Goal: Contribute content: Add original content to the website for others to see

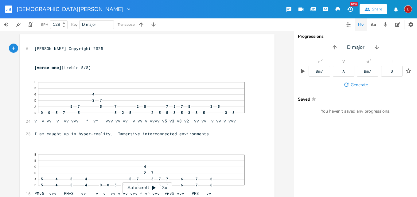
click at [274, 66] on div "xxxxxxxxxx 8 [PERSON_NAME] Copyright 2025 ​ ​ [verse one] (treble 5/8) 24 E B G…" at bounding box center [147, 114] width 294 height 167
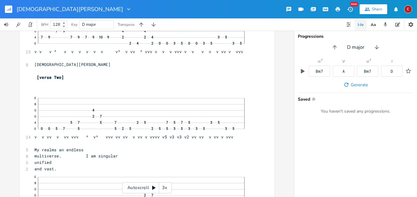
scroll to position [1532, 0]
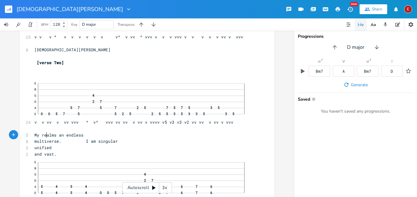
click at [44, 135] on span "My realms an endless" at bounding box center [58, 135] width 49 height 6
type textarea "With"
click at [68, 136] on span "With realms an endless" at bounding box center [61, 135] width 54 height 6
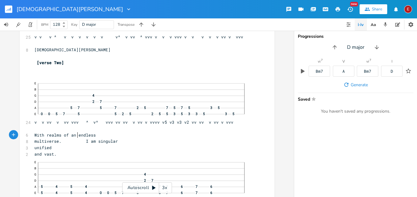
type textarea "of"
click at [165, 187] on div "3x" at bounding box center [164, 188] width 11 height 11
click at [165, 187] on div "4x" at bounding box center [164, 188] width 11 height 11
click at [153, 188] on icon at bounding box center [153, 188] width 3 height 4
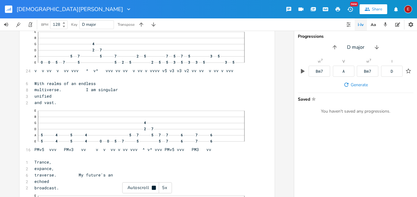
click div "—"
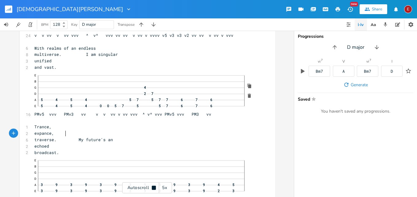
click at [118, 135] on pre "expance," at bounding box center [144, 133] width 222 height 6
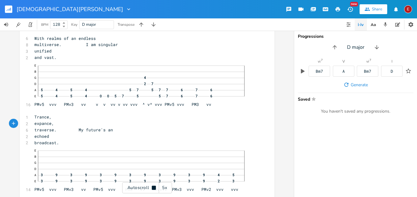
scroll to position [1631, 0]
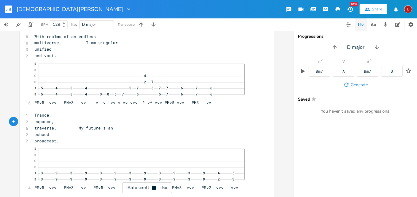
click at [154, 185] on div "Autoscroll 5x" at bounding box center [147, 188] width 50 height 11
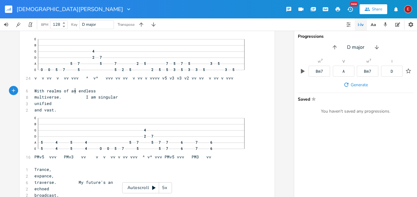
scroll to position [0, 0]
click at [73, 92] on span "With realms of an endless" at bounding box center [64, 91] width 61 height 6
click at [154, 187] on icon at bounding box center [153, 188] width 3 height 4
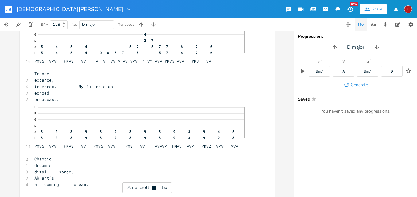
click at [154, 187] on icon at bounding box center [154, 188] width 4 height 4
click at [154, 187] on icon at bounding box center [153, 188] width 3 height 4
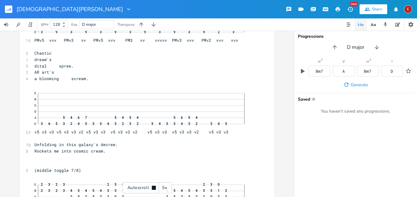
scroll to position [1779, 0]
click at [154, 187] on icon at bounding box center [154, 188] width 4 height 4
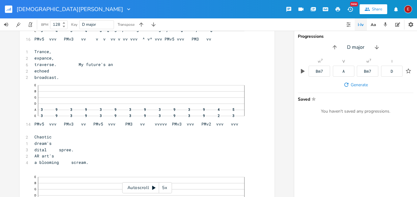
scroll to position [1723, 0]
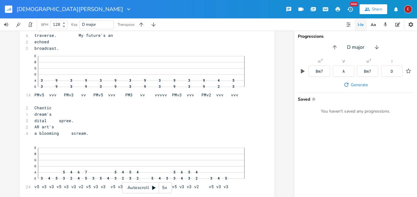
click at [152, 187] on icon at bounding box center [153, 188] width 5 height 5
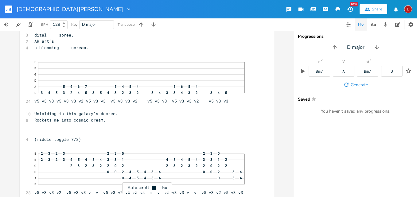
scroll to position [1811, 0]
click at [152, 187] on icon at bounding box center [154, 188] width 4 height 4
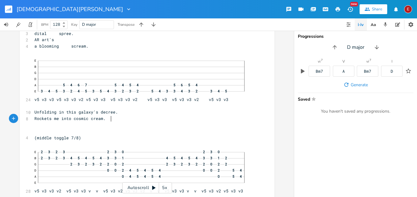
click at [109, 122] on pre at bounding box center [144, 125] width 222 height 6
type textarea "are"
click at [153, 187] on icon at bounding box center [153, 188] width 3 height 4
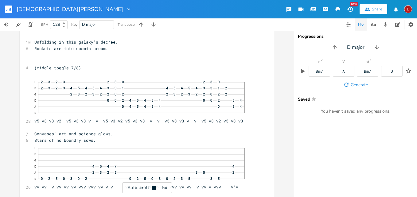
scroll to position [1882, 0]
click at [153, 187] on icon at bounding box center [154, 188] width 4 height 4
click at [154, 189] on icon at bounding box center [153, 188] width 3 height 4
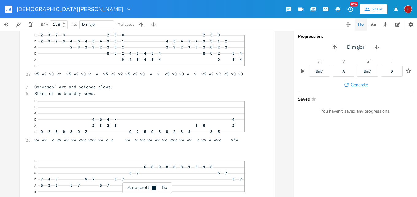
scroll to position [1929, 0]
click at [154, 189] on icon at bounding box center [154, 188] width 4 height 4
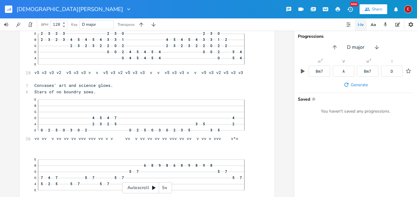
click at [153, 188] on icon at bounding box center [153, 188] width 3 height 4
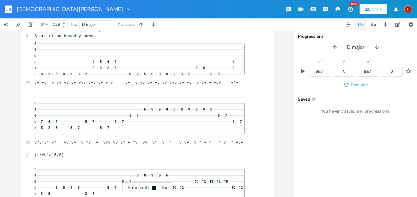
click at [153, 188] on icon at bounding box center [154, 188] width 4 height 4
click at [153, 188] on icon at bounding box center [153, 188] width 3 height 4
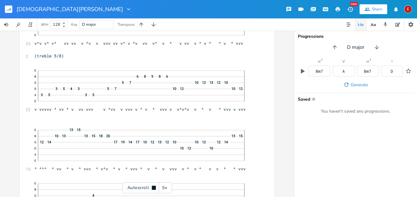
click at [153, 188] on icon at bounding box center [154, 188] width 4 height 4
click at [153, 187] on icon at bounding box center [153, 188] width 3 height 4
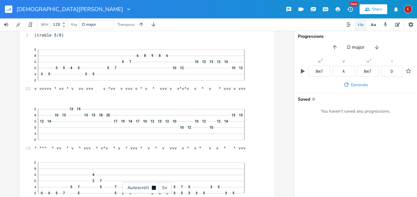
scroll to position [2107, 0]
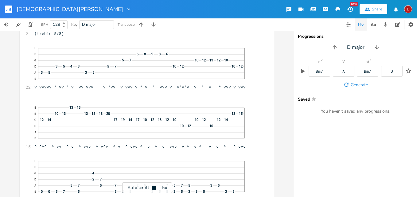
click at [153, 187] on icon at bounding box center [154, 188] width 4 height 4
click at [153, 187] on icon at bounding box center [153, 188] width 3 height 4
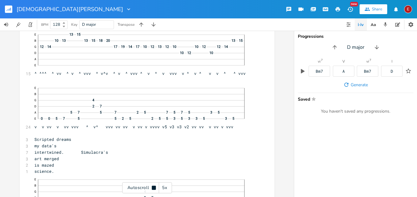
click at [153, 187] on icon at bounding box center [154, 188] width 4 height 4
click at [153, 187] on icon at bounding box center [153, 188] width 3 height 4
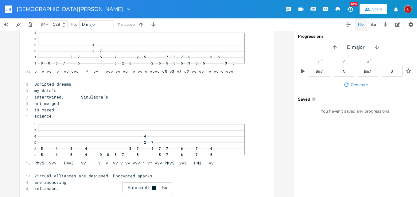
click at [153, 187] on icon at bounding box center [154, 188] width 4 height 4
click at [57, 91] on span "my data's" at bounding box center [45, 91] width 22 height 6
click at [57, 92] on span "my data's" at bounding box center [45, 91] width 22 height 6
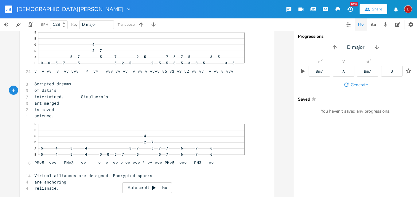
type textarea "of"
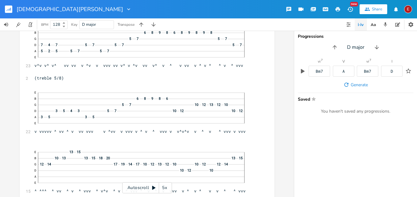
scroll to position [2107, 0]
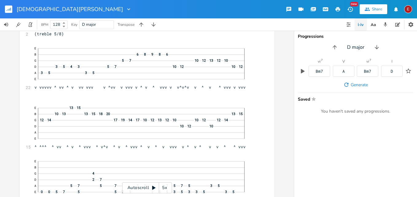
click at [155, 187] on icon at bounding box center [153, 188] width 5 height 5
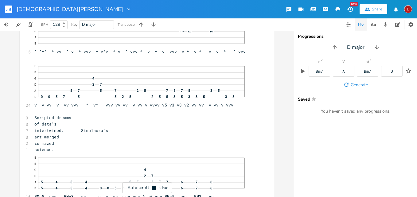
click at [155, 187] on icon at bounding box center [154, 188] width 4 height 4
click at [155, 187] on icon at bounding box center [153, 188] width 5 height 5
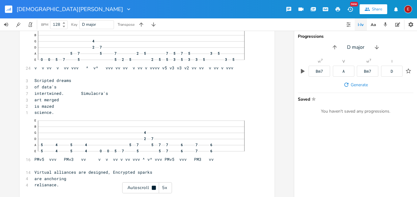
click at [155, 187] on icon at bounding box center [154, 188] width 4 height 4
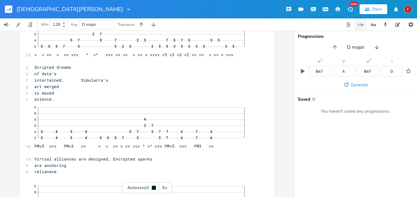
click at [155, 187] on icon at bounding box center [154, 188] width 4 height 4
drag, startPoint x: 290, startPoint y: 81, endPoint x: 289, endPoint y: 76, distance: 5.3
click at [289, 76] on div "xxxxxxxxxx 8 [PERSON_NAME] Copyright 2025 ​ ​ [verse one] (treble 5/8) 24 E B G…" at bounding box center [147, 114] width 294 height 167
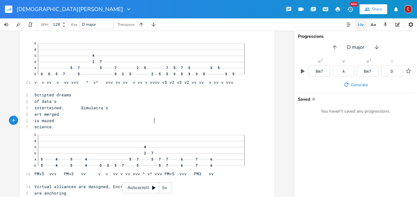
scroll to position [0, 0]
click at [54, 122] on span "is mazed" at bounding box center [44, 121] width 20 height 6
type textarea "its"
type textarea "as"
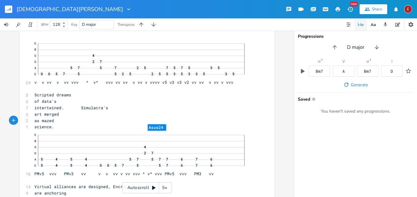
click at [154, 187] on icon at bounding box center [153, 188] width 3 height 4
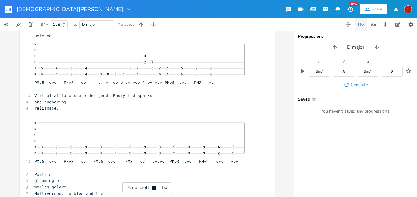
click at [154, 187] on icon at bounding box center [154, 188] width 4 height 4
click at [66, 103] on span "are anchoring" at bounding box center [50, 102] width 32 height 6
type textarea "have"
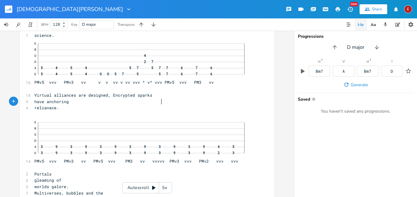
click at [159, 104] on pre "have anchoring" at bounding box center [144, 102] width 222 height 6
type textarea "ed"
click at [155, 187] on icon at bounding box center [153, 188] width 5 height 5
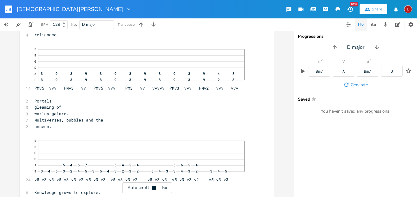
click at [155, 187] on icon at bounding box center [154, 188] width 4 height 4
click at [155, 187] on icon at bounding box center [153, 188] width 5 height 5
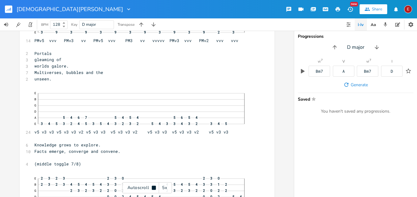
click at [155, 187] on icon at bounding box center [154, 188] width 4 height 4
click at [155, 187] on icon at bounding box center [153, 188] width 5 height 5
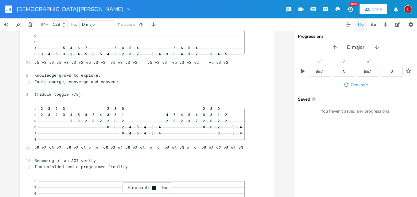
click at [155, 187] on icon at bounding box center [154, 188] width 4 height 4
click at [153, 188] on icon at bounding box center [153, 188] width 3 height 4
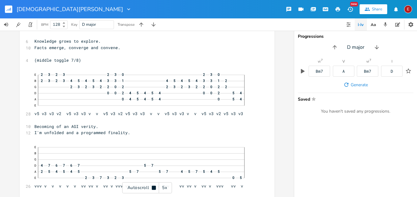
click at [153, 188] on icon at bounding box center [154, 188] width 4 height 4
click at [78, 132] on span "I'm unfolded and a programmed finality." at bounding box center [82, 132] width 96 height 6
type textarea "U"
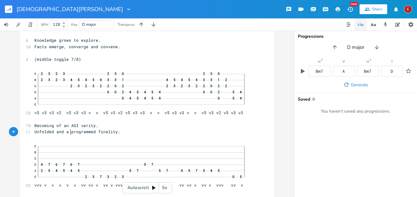
click at [154, 187] on icon at bounding box center [153, 188] width 3 height 4
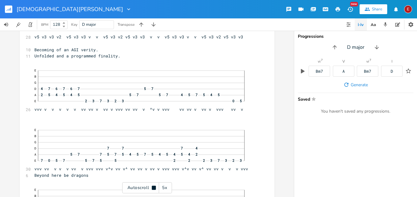
click at [154, 187] on icon at bounding box center [154, 188] width 4 height 4
click at [154, 187] on icon at bounding box center [153, 188] width 3 height 4
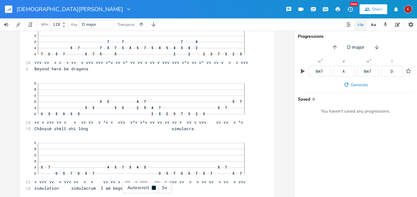
scroll to position [2726, 0]
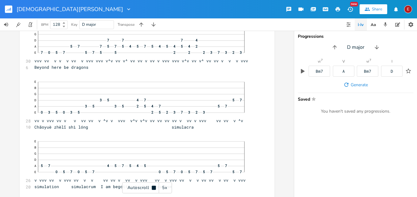
click at [154, 187] on icon at bounding box center [154, 188] width 4 height 4
click at [154, 187] on icon at bounding box center [153, 188] width 3 height 4
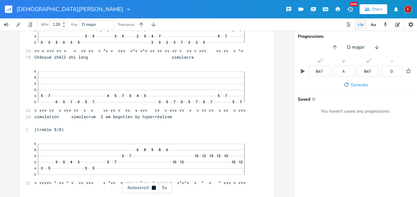
click at [154, 187] on icon at bounding box center [154, 188] width 4 height 4
click at [154, 187] on icon at bounding box center [153, 188] width 3 height 4
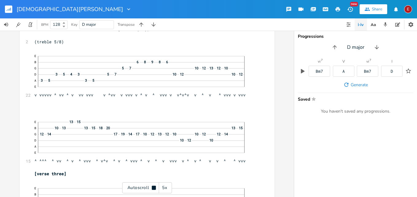
click at [154, 187] on icon at bounding box center [154, 188] width 4 height 4
click at [153, 187] on icon at bounding box center [153, 188] width 3 height 4
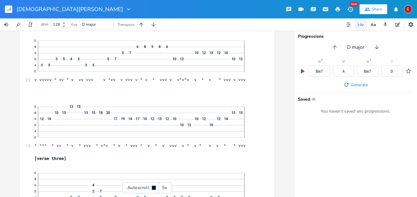
click at [153, 187] on icon at bounding box center [154, 188] width 4 height 4
click at [153, 187] on icon at bounding box center [153, 188] width 3 height 4
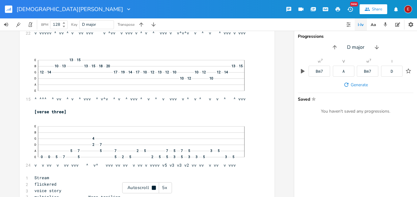
click at [153, 187] on icon at bounding box center [154, 188] width 4 height 4
click at [153, 187] on icon at bounding box center [153, 188] width 3 height 4
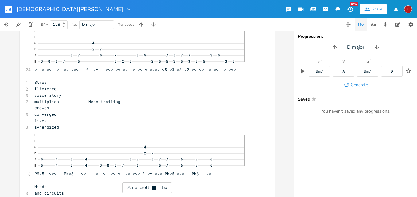
scroll to position [3043, 0]
click at [153, 187] on icon at bounding box center [154, 188] width 4 height 4
click at [153, 187] on icon at bounding box center [153, 188] width 3 height 4
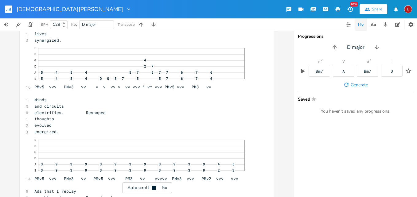
click at [153, 187] on icon at bounding box center [154, 188] width 4 height 4
click at [153, 187] on icon at bounding box center [153, 188] width 3 height 4
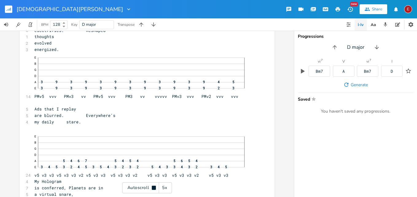
click at [153, 187] on icon at bounding box center [154, 188] width 4 height 4
click at [59, 109] on span "Ads that I replay" at bounding box center [55, 109] width 42 height 6
click at [59, 109] on span "Ads replay" at bounding box center [46, 109] width 25 height 6
type textarea "yed"
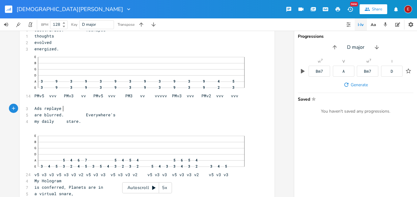
scroll to position [0, 6]
click at [52, 116] on span "are blurred. Everywhere's" at bounding box center [74, 115] width 81 height 6
type textarea "and"
type textarea "are"
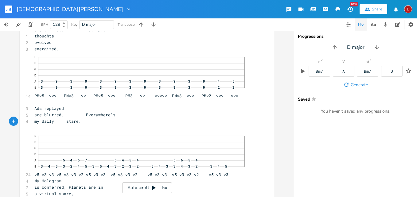
click at [109, 124] on pre "my daily stare." at bounding box center [144, 121] width 222 height 6
type textarea "thus"
type textarea "is"
click at [153, 187] on icon at bounding box center [153, 188] width 3 height 4
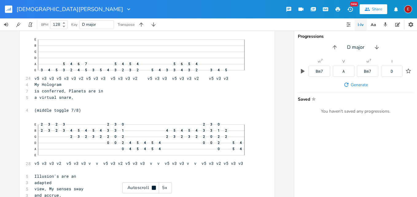
click at [153, 187] on icon at bounding box center [154, 188] width 4 height 4
click at [44, 85] on span "My Hologram" at bounding box center [47, 84] width 27 height 6
type textarea "The"
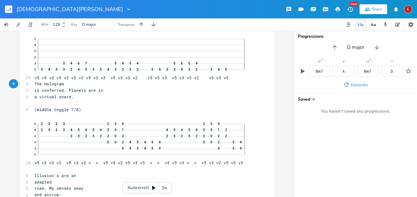
click at [153, 188] on icon at bounding box center [153, 188] width 3 height 4
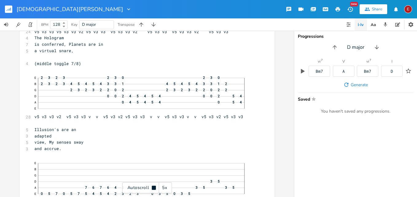
scroll to position [3356, 0]
click at [153, 188] on icon at bounding box center [154, 188] width 4 height 4
click at [153, 186] on icon at bounding box center [153, 188] width 5 height 5
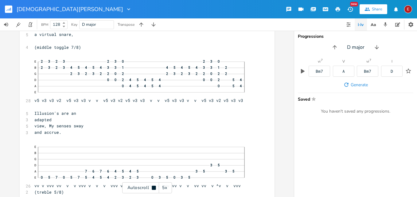
click at [153, 186] on icon at bounding box center [153, 188] width 5 height 5
click at [75, 126] on span "view, My senses sway" at bounding box center [58, 126] width 49 height 6
type textarea "Our"
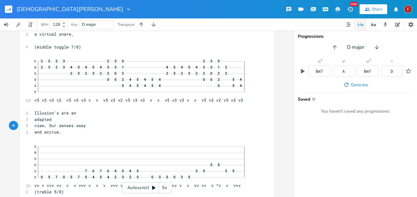
click at [154, 187] on icon at bounding box center [153, 188] width 3 height 4
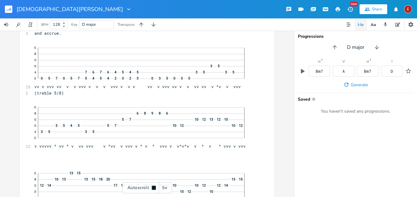
scroll to position [3471, 0]
click at [154, 187] on icon at bounding box center [154, 188] width 4 height 4
click at [152, 187] on icon at bounding box center [153, 188] width 5 height 5
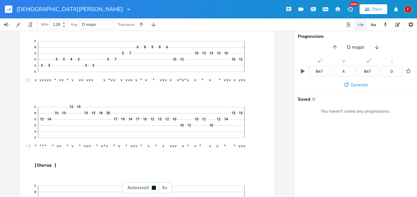
click at [152, 187] on icon at bounding box center [153, 188] width 5 height 5
click at [153, 189] on icon at bounding box center [153, 188] width 3 height 4
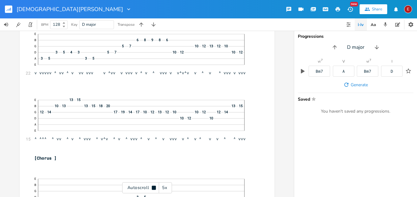
click at [153, 189] on icon at bounding box center [154, 188] width 4 height 4
click at [153, 189] on icon at bounding box center [153, 188] width 3 height 4
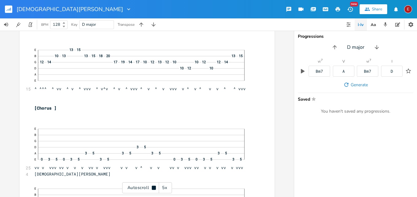
click at [153, 189] on icon at bounding box center [154, 188] width 4 height 4
click at [153, 189] on icon at bounding box center [153, 188] width 3 height 4
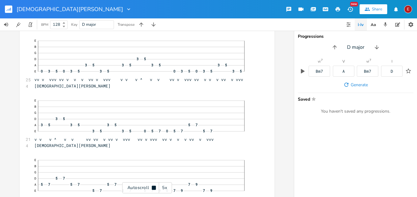
click at [153, 189] on icon at bounding box center [154, 188] width 4 height 4
click at [153, 189] on icon at bounding box center [153, 188] width 3 height 4
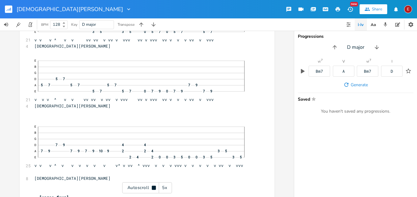
click at [153, 189] on icon at bounding box center [154, 188] width 4 height 4
click at [153, 189] on icon at bounding box center [153, 188] width 3 height 4
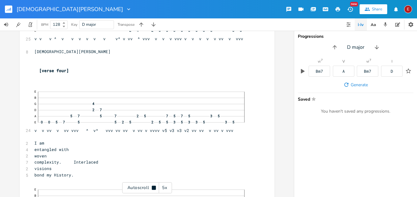
click at [153, 189] on icon at bounding box center [154, 188] width 4 height 4
click at [411, 7] on div "E" at bounding box center [408, 9] width 8 height 8
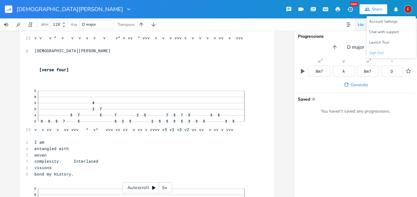
click at [378, 51] on span "Sign Out" at bounding box center [376, 53] width 14 height 4
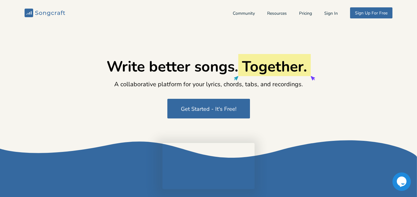
type input "[EMAIL_ADDRESS][DOMAIN_NAME]"
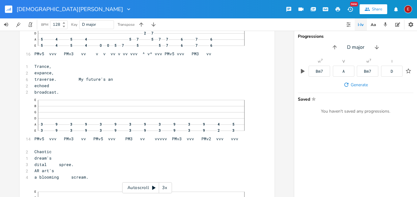
scroll to position [1871, 0]
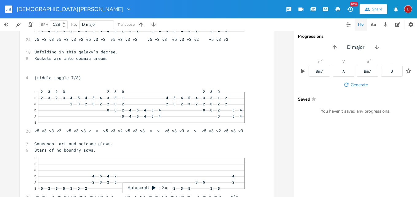
drag, startPoint x: 286, startPoint y: 81, endPoint x: 285, endPoint y: 93, distance: 12.0
click at [285, 93] on div "xxxxxxxxxx 8 [PERSON_NAME] Copyright 2025 ​ ​ [verse one] (treble 5/8) 24 E B G…" at bounding box center [147, 114] width 294 height 167
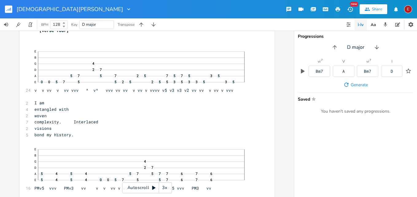
scroll to position [3963, 0]
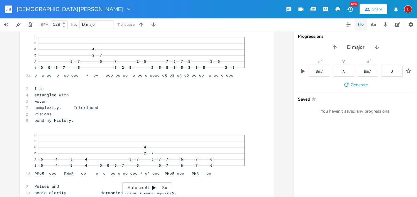
click at [42, 91] on span "I am" at bounding box center [39, 89] width 10 height 6
type textarea "With"
click at [52, 91] on span "With am" at bounding box center [42, 89] width 17 height 6
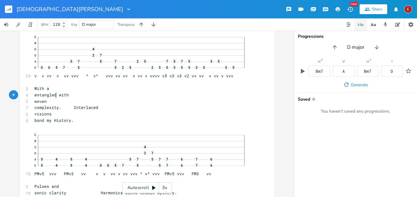
type textarea "n"
type textarea "A"
type textarea "A Being"
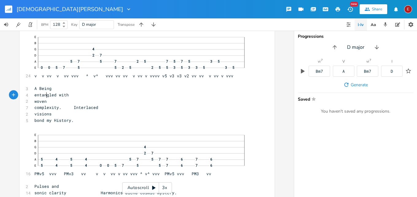
click at [45, 91] on span "A Being" at bounding box center [42, 89] width 17 height 6
click at [153, 187] on icon at bounding box center [153, 188] width 3 height 4
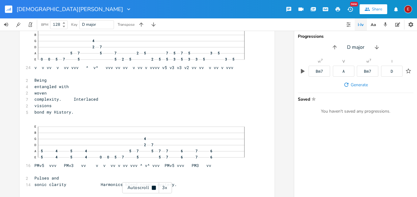
click at [153, 187] on icon at bounding box center [154, 188] width 4 height 4
click at [165, 188] on div "3x" at bounding box center [164, 188] width 11 height 11
click at [165, 188] on div "4x" at bounding box center [164, 188] width 11 height 11
click at [154, 188] on icon at bounding box center [153, 188] width 3 height 4
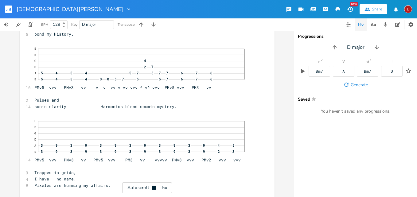
click at [154, 188] on icon at bounding box center [154, 188] width 4 height 4
click at [153, 186] on icon at bounding box center [153, 188] width 3 height 4
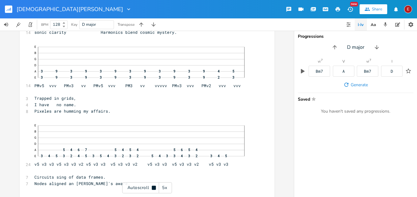
scroll to position [4125, 0]
click at [153, 186] on icon at bounding box center [154, 188] width 4 height 4
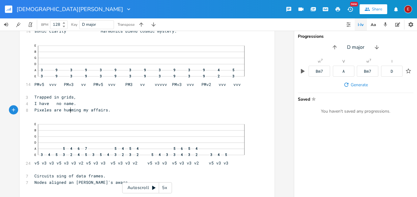
scroll to position [0, 0]
click at [68, 106] on span "I have no name." at bounding box center [55, 104] width 42 height 6
type textarea "There is"
click at [111, 113] on span "Pixeles are humming my affairs." at bounding box center [72, 110] width 76 height 6
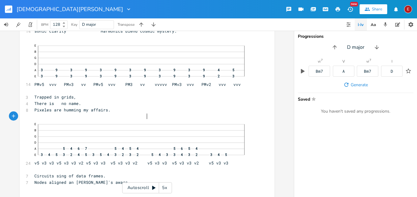
click at [111, 113] on span "Pixeles are humming my affairs." at bounding box center [72, 110] width 76 height 6
type textarea "all"
click at [153, 190] on icon at bounding box center [153, 188] width 5 height 5
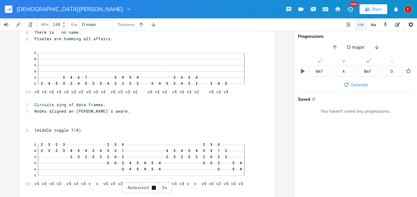
click at [153, 190] on icon at bounding box center [154, 188] width 4 height 4
click at [153, 190] on icon at bounding box center [153, 188] width 5 height 5
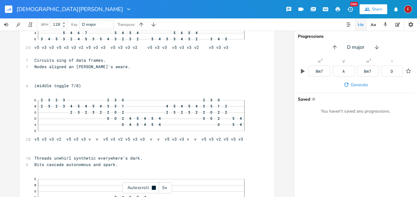
scroll to position [4242, 0]
click at [153, 190] on icon at bounding box center [154, 188] width 4 height 4
click at [152, 187] on icon at bounding box center [153, 188] width 5 height 5
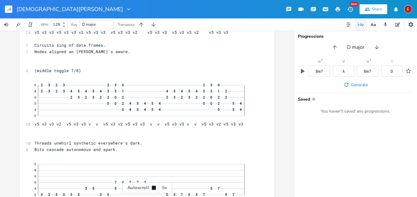
scroll to position [4257, 0]
click at [152, 187] on icon at bounding box center [153, 188] width 5 height 5
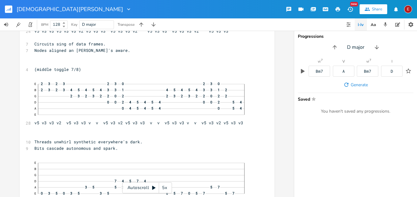
click at [152, 187] on icon at bounding box center [153, 188] width 5 height 5
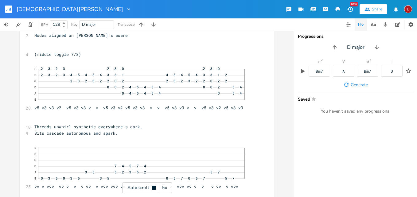
click at [152, 187] on icon at bounding box center [153, 188] width 5 height 5
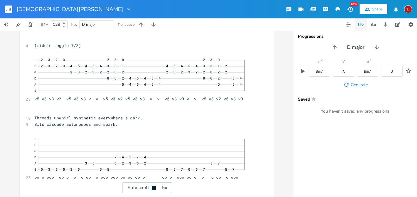
click at [152, 187] on icon at bounding box center [153, 188] width 5 height 5
click at [153, 188] on icon at bounding box center [153, 188] width 3 height 4
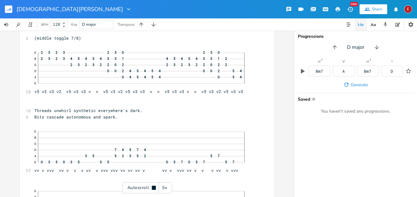
click at [153, 188] on icon at bounding box center [154, 188] width 4 height 4
click at [153, 188] on icon at bounding box center [153, 188] width 3 height 4
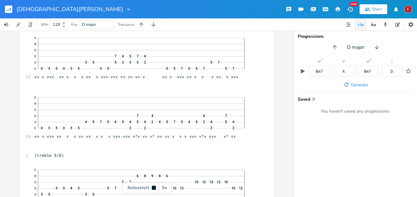
scroll to position [4383, 0]
click at [153, 188] on icon at bounding box center [154, 188] width 4 height 4
click at [153, 188] on icon at bounding box center [153, 188] width 3 height 4
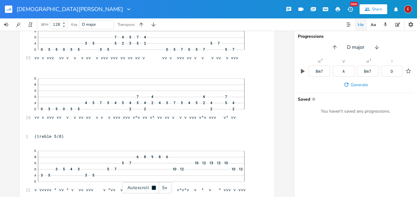
click at [153, 188] on icon at bounding box center [154, 188] width 4 height 4
click at [153, 188] on icon at bounding box center [153, 188] width 3 height 4
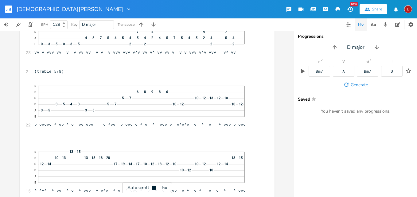
click at [153, 188] on icon at bounding box center [154, 188] width 4 height 4
click at [153, 188] on icon at bounding box center [153, 188] width 3 height 4
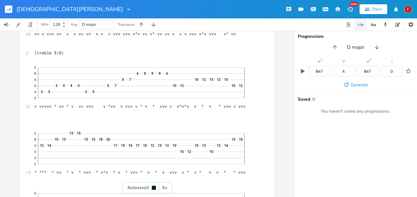
click at [153, 188] on icon at bounding box center [154, 188] width 4 height 4
click at [153, 187] on icon at bounding box center [153, 188] width 3 height 4
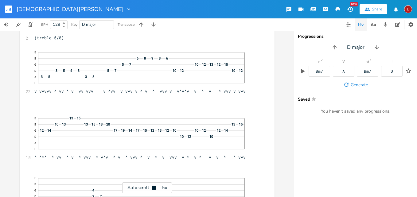
scroll to position [4501, 0]
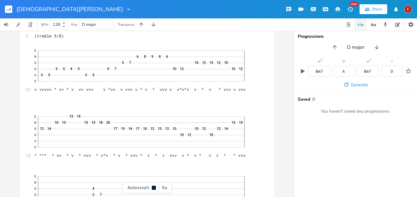
click at [153, 187] on icon at bounding box center [154, 188] width 4 height 4
click at [153, 187] on icon at bounding box center [153, 188] width 3 height 4
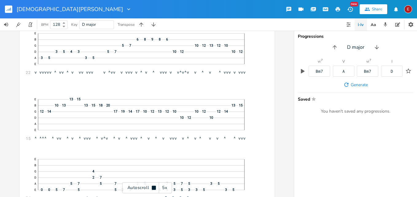
click at [153, 187] on icon at bounding box center [154, 188] width 4 height 4
click at [153, 187] on icon at bounding box center [153, 188] width 3 height 4
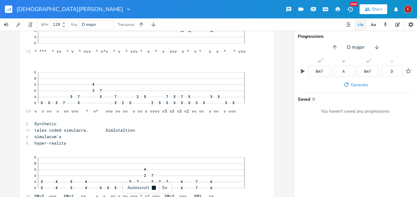
click at [153, 187] on icon at bounding box center [154, 188] width 4 height 4
click at [153, 187] on icon at bounding box center [153, 188] width 3 height 4
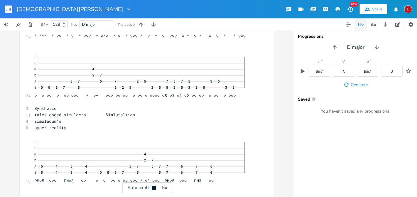
scroll to position [4623, 0]
click at [153, 187] on icon at bounding box center [154, 188] width 4 height 4
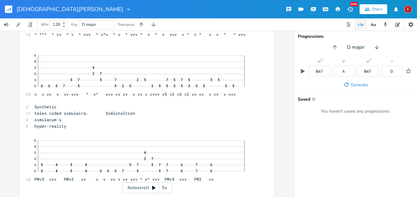
click at [153, 187] on icon at bounding box center [153, 188] width 3 height 4
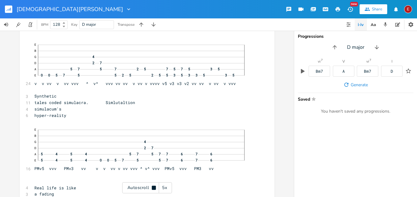
click at [153, 187] on icon at bounding box center [154, 188] width 4 height 4
click at [153, 187] on icon at bounding box center [153, 188] width 3 height 4
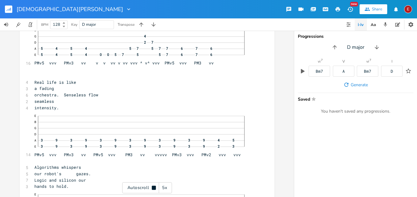
click at [153, 187] on icon at bounding box center [154, 188] width 4 height 4
click at [95, 97] on span "orchestra. Senseless flow" at bounding box center [66, 95] width 64 height 6
type textarea "Our"
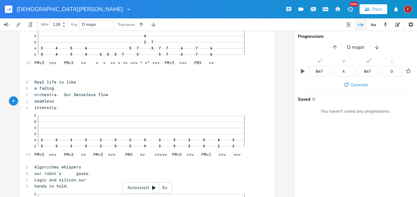
click at [155, 187] on icon at bounding box center [153, 188] width 3 height 4
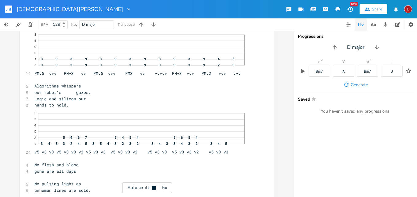
click at [155, 187] on icon at bounding box center [154, 188] width 4 height 4
click at [141, 102] on pre "Logic and silicon our" at bounding box center [144, 99] width 222 height 6
type textarea "none"
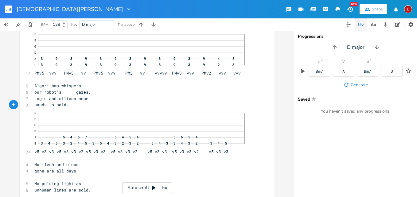
click at [154, 187] on icon at bounding box center [153, 188] width 3 height 4
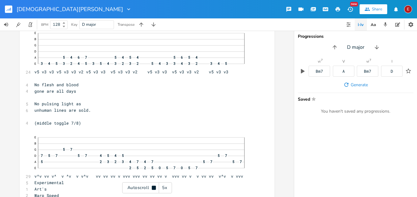
click at [154, 187] on icon at bounding box center [154, 188] width 4 height 4
click at [154, 187] on icon at bounding box center [153, 188] width 3 height 4
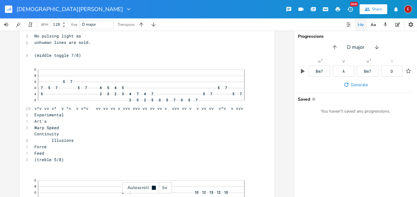
click at [154, 187] on icon at bounding box center [154, 188] width 4 height 4
click at [153, 187] on icon at bounding box center [153, 188] width 3 height 4
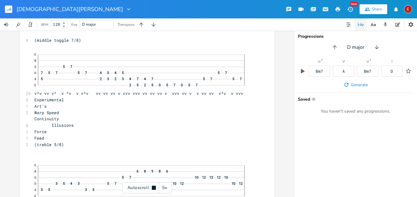
scroll to position [4985, 0]
click at [153, 187] on icon at bounding box center [154, 188] width 4 height 4
click at [155, 187] on icon at bounding box center [153, 188] width 5 height 5
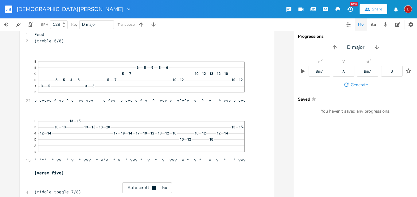
scroll to position [5088, 0]
click at [155, 187] on icon at bounding box center [154, 188] width 4 height 4
click at [155, 187] on icon at bounding box center [153, 188] width 5 height 5
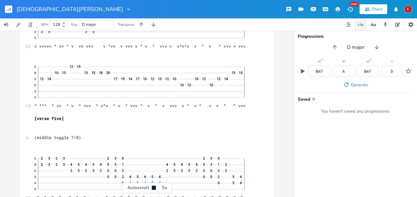
click at [155, 187] on icon at bounding box center [154, 188] width 4 height 4
click at [155, 187] on icon at bounding box center [153, 188] width 5 height 5
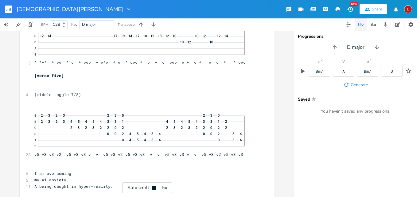
click at [155, 187] on icon at bounding box center [154, 188] width 4 height 4
click at [153, 186] on icon at bounding box center [153, 188] width 3 height 4
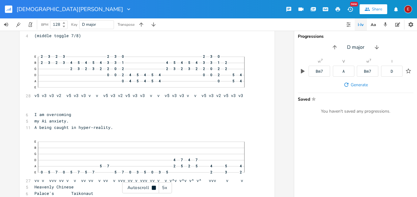
click at [153, 186] on icon at bounding box center [154, 188] width 4 height 4
click at [153, 186] on icon at bounding box center [153, 188] width 3 height 4
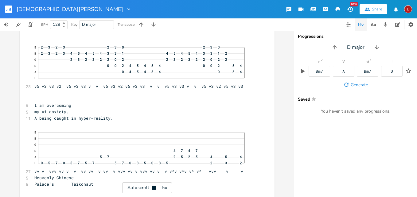
scroll to position [5255, 0]
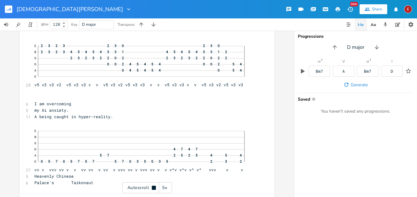
click at [153, 186] on icon at bounding box center [154, 188] width 4 height 4
click at [153, 186] on icon at bounding box center [153, 188] width 3 height 4
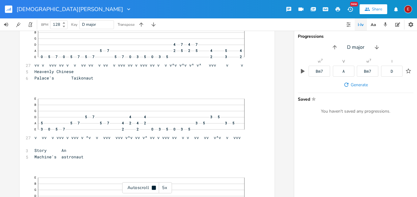
click at [153, 186] on icon at bounding box center [154, 188] width 4 height 4
click at [153, 186] on icon at bounding box center [153, 188] width 3 height 4
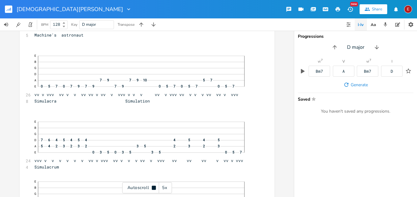
click at [153, 186] on icon at bounding box center [154, 188] width 4 height 4
click at [153, 186] on icon at bounding box center [153, 188] width 3 height 4
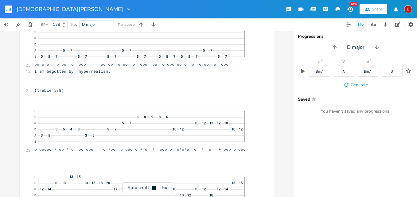
scroll to position [5639, 0]
click at [153, 186] on icon at bounding box center [154, 188] width 4 height 4
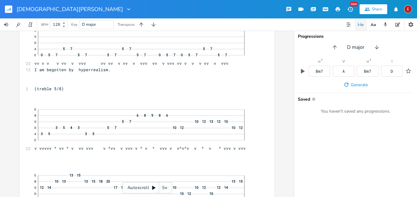
click at [153, 186] on icon at bounding box center [153, 188] width 3 height 4
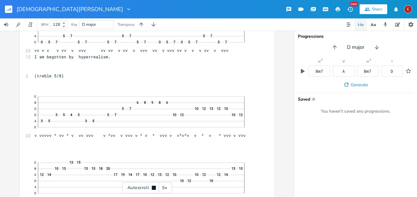
click at [153, 186] on icon at bounding box center [154, 188] width 4 height 4
click at [154, 185] on div "Autoscroll 5x" at bounding box center [147, 188] width 50 height 11
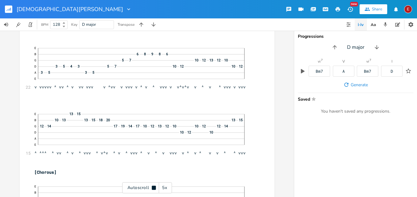
click at [154, 185] on div "Autoscroll 5x" at bounding box center [147, 188] width 50 height 11
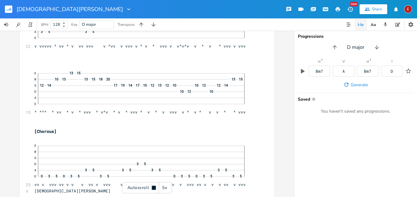
click at [154, 185] on div "Autoscroll 5x" at bounding box center [147, 188] width 50 height 11
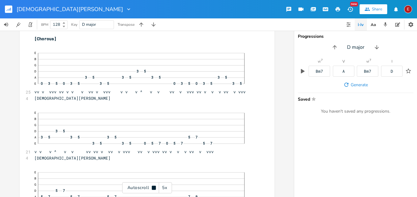
click at [154, 185] on div "Autoscroll 5x" at bounding box center [147, 188] width 50 height 11
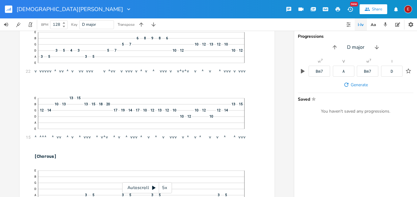
scroll to position [5687, 0]
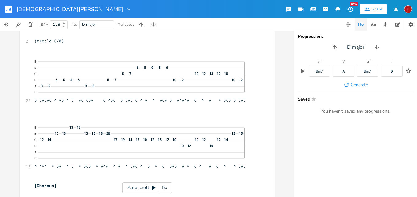
click at [154, 189] on icon at bounding box center [153, 188] width 3 height 4
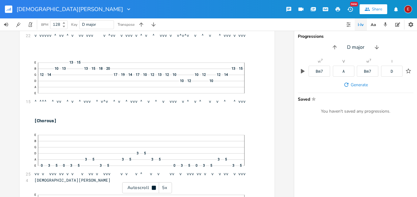
click at [154, 189] on icon at bounding box center [154, 188] width 4 height 4
click at [154, 189] on icon at bounding box center [153, 188] width 3 height 4
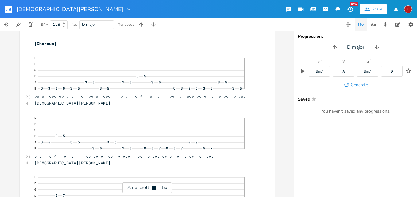
scroll to position [5830, 0]
click at [154, 189] on icon at bounding box center [154, 188] width 4 height 4
click at [154, 189] on icon at bounding box center [153, 188] width 3 height 4
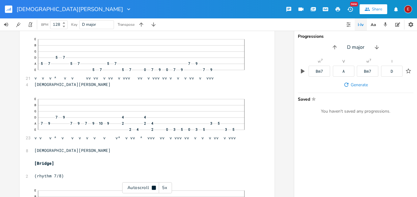
scroll to position [5968, 0]
click at [154, 189] on icon at bounding box center [154, 188] width 4 height 4
click at [154, 189] on icon at bounding box center [153, 188] width 3 height 4
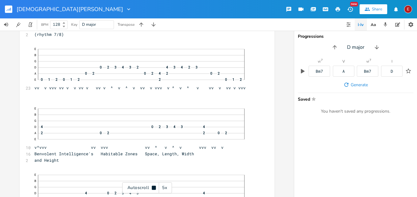
scroll to position [6110, 0]
click at [154, 189] on icon at bounding box center [154, 188] width 4 height 4
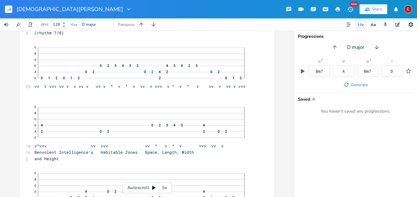
click at [154, 188] on icon at bounding box center [153, 188] width 3 height 4
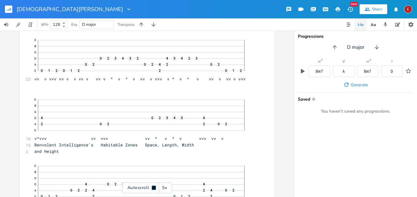
scroll to position [6119, 0]
click at [154, 188] on icon at bounding box center [154, 188] width 4 height 4
click at [154, 188] on icon at bounding box center [153, 188] width 3 height 4
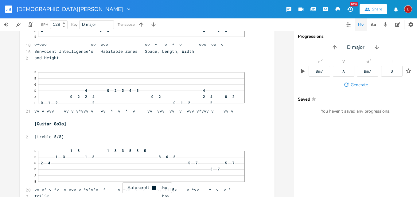
click at [154, 188] on icon at bounding box center [154, 188] width 4 height 4
click at [154, 188] on icon at bounding box center [153, 188] width 3 height 4
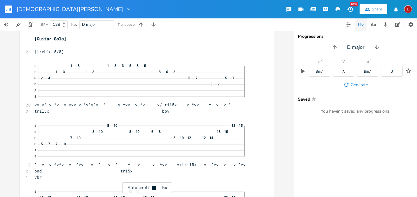
scroll to position [6298, 0]
click at [154, 188] on icon at bounding box center [154, 188] width 4 height 4
click at [152, 188] on icon at bounding box center [153, 188] width 3 height 4
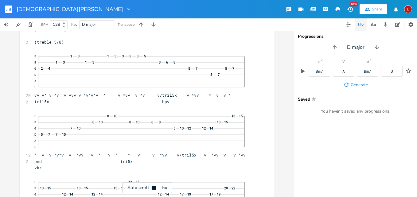
click at [152, 188] on icon at bounding box center [154, 188] width 4 height 4
click at [152, 188] on icon at bounding box center [153, 188] width 3 height 4
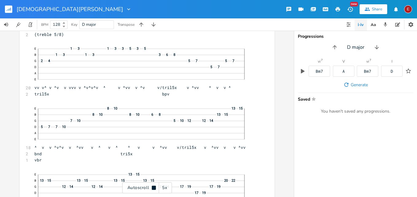
click at [152, 188] on icon at bounding box center [154, 188] width 4 height 4
click at [152, 188] on icon at bounding box center [153, 188] width 3 height 4
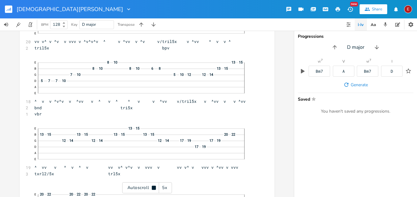
scroll to position [6362, 0]
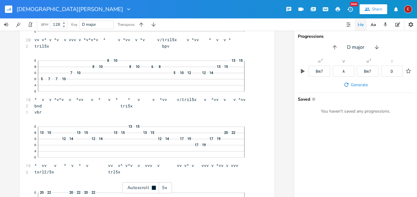
click at [152, 188] on icon at bounding box center [154, 188] width 4 height 4
click at [152, 188] on icon at bounding box center [153, 188] width 3 height 4
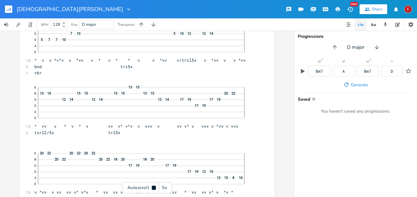
click at [152, 188] on icon at bounding box center [154, 188] width 4 height 4
click at [152, 188] on icon at bounding box center [153, 188] width 3 height 4
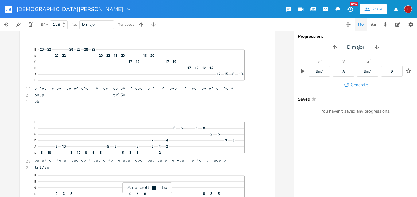
click at [152, 188] on icon at bounding box center [154, 188] width 4 height 4
click at [152, 188] on icon at bounding box center [153, 188] width 3 height 4
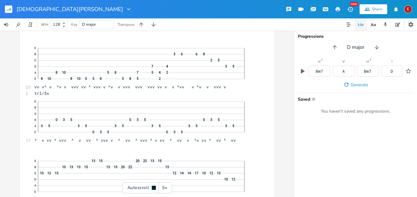
click at [152, 188] on icon at bounding box center [154, 188] width 4 height 4
click at [152, 188] on icon at bounding box center [153, 188] width 3 height 4
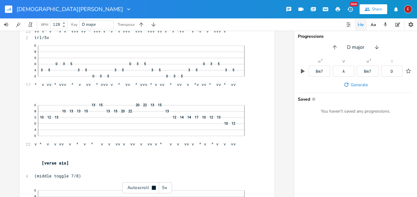
click at [152, 188] on icon at bounding box center [154, 188] width 4 height 4
click at [152, 188] on icon at bounding box center [153, 188] width 3 height 4
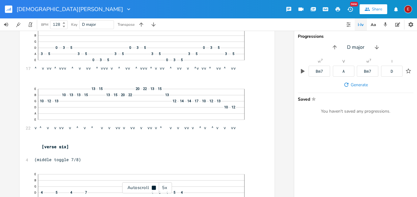
click at [152, 188] on icon at bounding box center [154, 188] width 4 height 4
click at [152, 188] on icon at bounding box center [153, 188] width 3 height 4
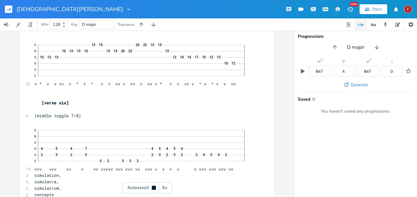
scroll to position [6697, 0]
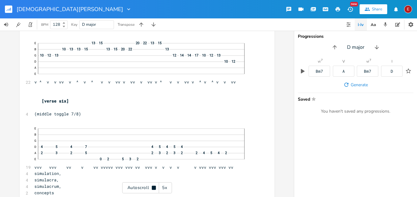
click at [152, 188] on icon at bounding box center [154, 188] width 4 height 4
click at [153, 187] on icon at bounding box center [153, 188] width 3 height 4
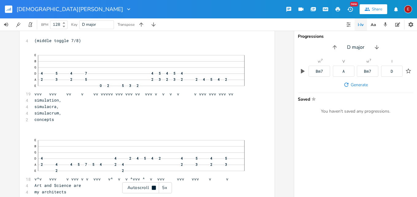
scroll to position [6772, 0]
click at [153, 187] on icon at bounding box center [154, 188] width 4 height 4
click at [153, 187] on icon at bounding box center [153, 188] width 5 height 5
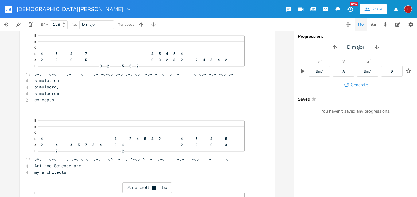
scroll to position [6792, 0]
click at [153, 187] on icon at bounding box center [154, 188] width 4 height 4
click at [153, 187] on icon at bounding box center [153, 188] width 5 height 5
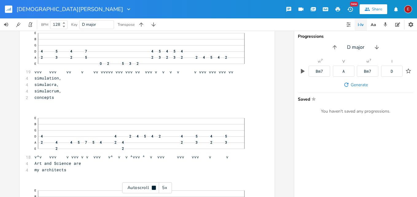
click at [153, 187] on icon at bounding box center [154, 188] width 4 height 4
click at [153, 187] on icon at bounding box center [153, 188] width 5 height 5
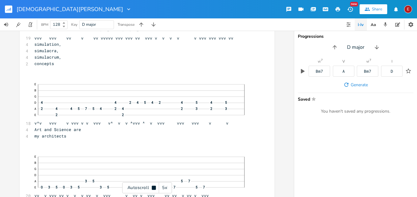
click at [153, 187] on icon at bounding box center [154, 188] width 4 height 4
click at [153, 187] on icon at bounding box center [153, 188] width 5 height 5
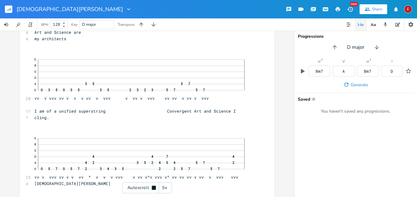
click at [153, 187] on icon at bounding box center [154, 188] width 4 height 4
click at [153, 187] on icon at bounding box center [153, 188] width 5 height 5
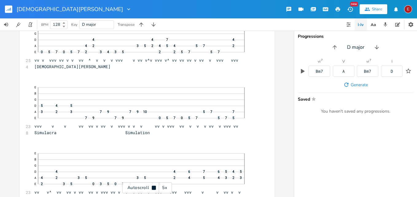
click at [153, 187] on icon at bounding box center [154, 188] width 4 height 4
click at [153, 187] on icon at bounding box center [153, 188] width 5 height 5
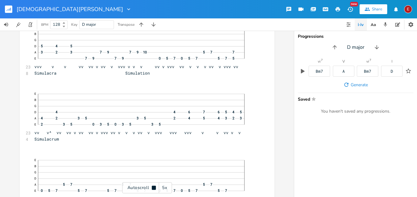
click at [153, 187] on icon at bounding box center [154, 188] width 4 height 4
click at [153, 187] on icon at bounding box center [153, 188] width 5 height 5
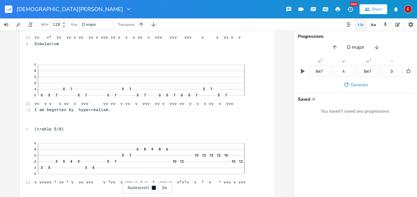
scroll to position [7198, 0]
click at [153, 187] on icon at bounding box center [154, 188] width 4 height 4
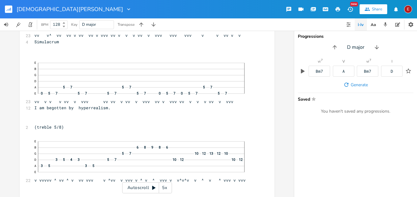
click at [153, 187] on icon at bounding box center [153, 188] width 5 height 5
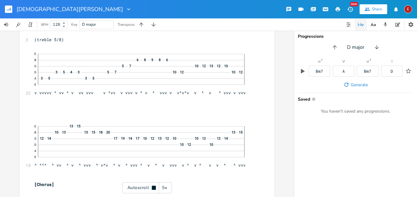
click at [153, 187] on icon at bounding box center [154, 188] width 4 height 4
click at [154, 188] on icon at bounding box center [153, 188] width 3 height 4
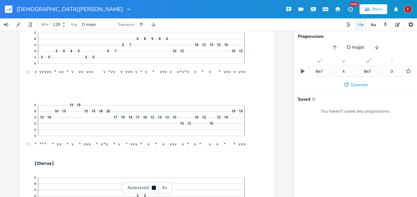
click at [154, 188] on icon at bounding box center [154, 188] width 4 height 4
click at [154, 188] on icon at bounding box center [153, 188] width 3 height 4
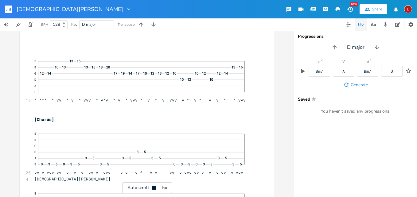
scroll to position [7352, 0]
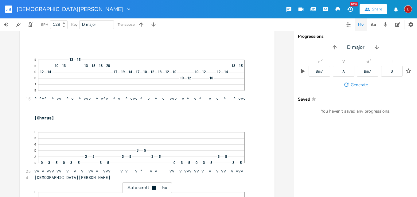
click at [154, 188] on icon at bounding box center [154, 188] width 4 height 4
click at [154, 188] on icon at bounding box center [153, 188] width 3 height 4
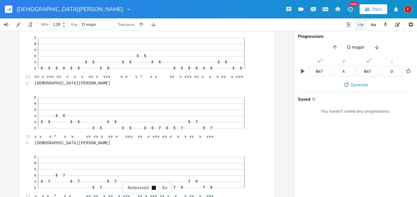
click at [152, 188] on icon at bounding box center [154, 188] width 4 height 4
click at [152, 188] on icon at bounding box center [153, 188] width 3 height 4
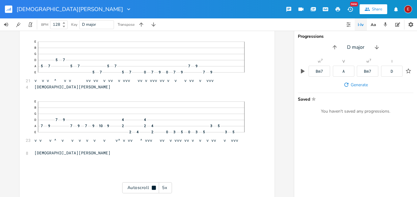
click at [152, 188] on icon at bounding box center [154, 188] width 4 height 4
click at [410, 11] on div "E" at bounding box center [408, 9] width 8 height 8
click at [377, 52] on span "Sign Out" at bounding box center [376, 53] width 14 height 4
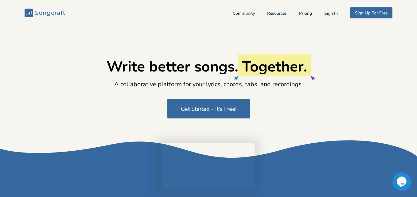
type input "[EMAIL_ADDRESS][DOMAIN_NAME]"
